Goal: Information Seeking & Learning: Learn about a topic

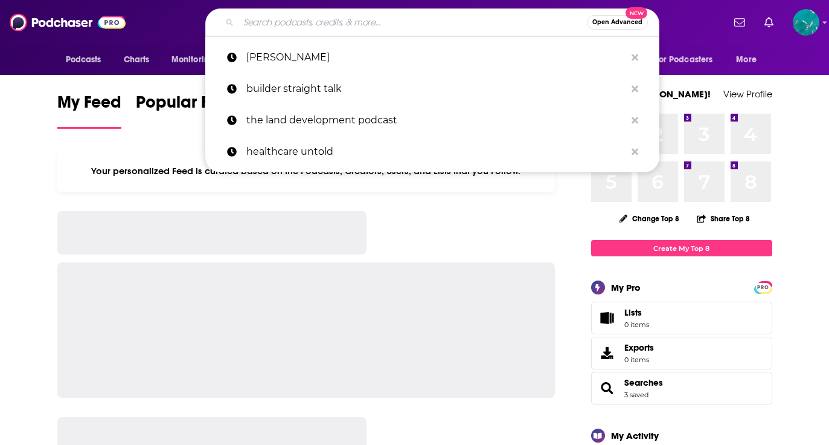
click at [309, 17] on input "Search podcasts, credits, & more..." at bounding box center [413, 22] width 348 height 19
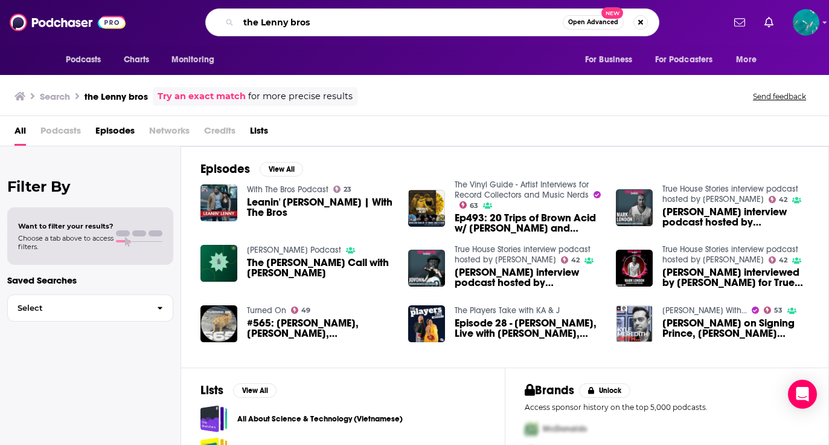
drag, startPoint x: 257, startPoint y: 20, endPoint x: 203, endPoint y: 21, distance: 54.4
click at [203, 21] on div "the Lenny bros Open Advanced New" at bounding box center [432, 22] width 582 height 28
click at [273, 23] on input "Lenny bros" at bounding box center [401, 22] width 324 height 19
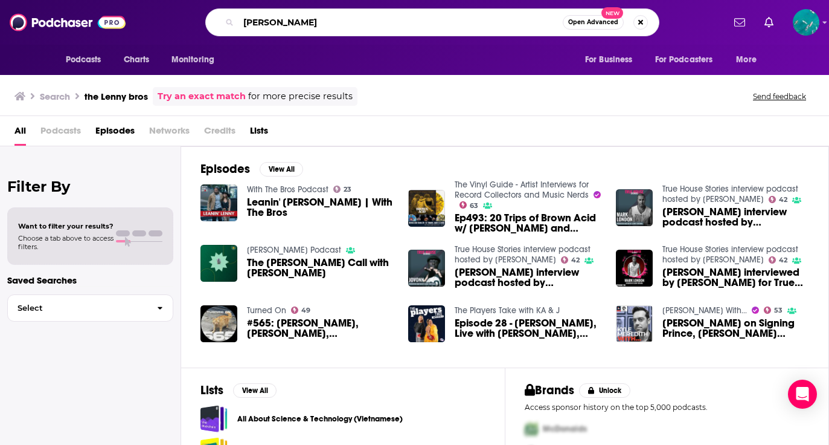
type input "[PERSON_NAME]"
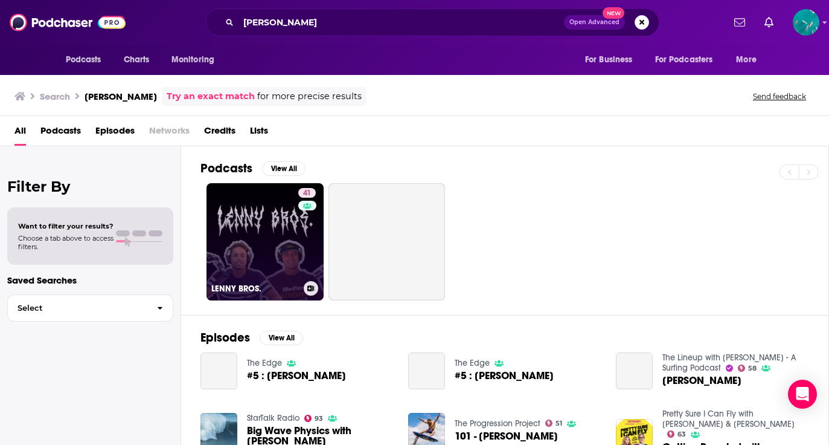
click at [275, 225] on link "41 LENNY BROS." at bounding box center [265, 241] width 117 height 117
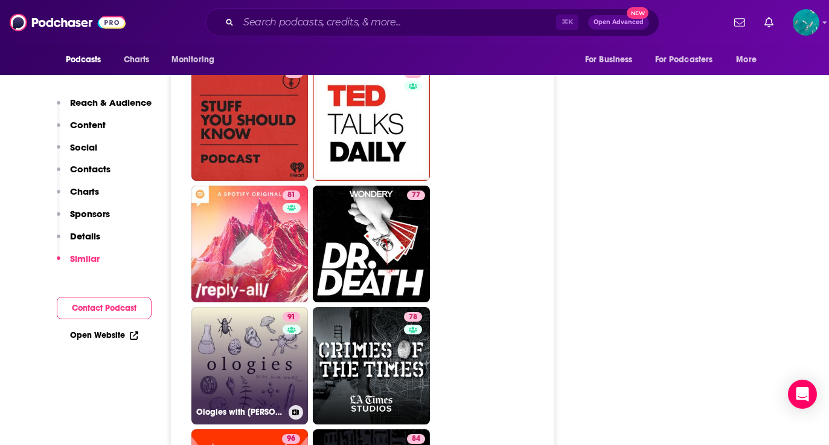
scroll to position [1614, 0]
